Goal: Subscribe to service/newsletter

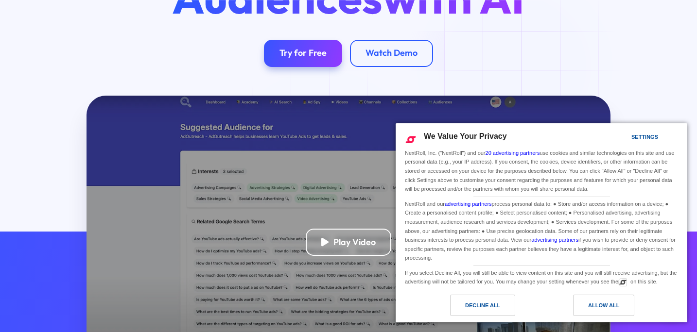
scroll to position [160, 0]
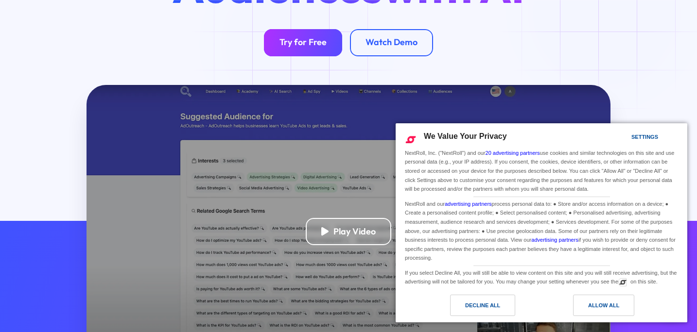
click at [297, 44] on div "Try for Free" at bounding box center [302, 42] width 47 height 11
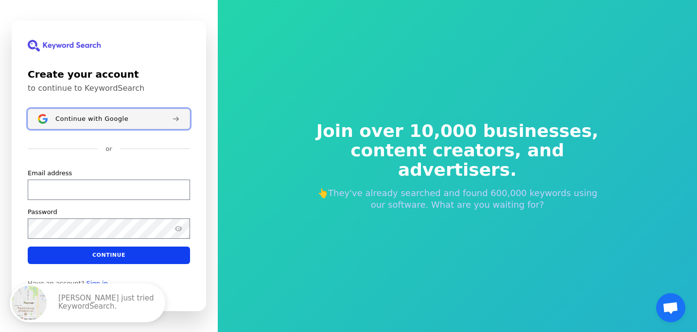
click at [125, 121] on div "Continue with Google" at bounding box center [109, 119] width 109 height 8
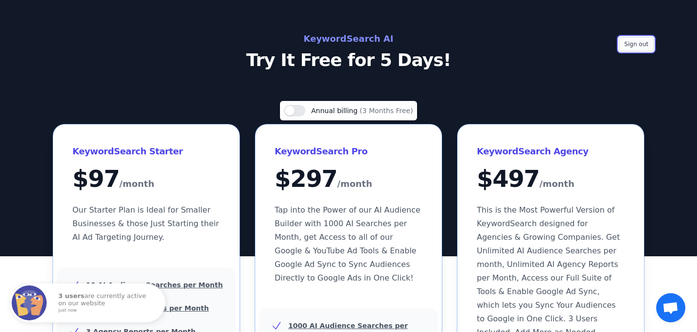
click at [636, 46] on button "Sign out" at bounding box center [635, 44] width 35 height 15
